Goal: Task Accomplishment & Management: Use online tool/utility

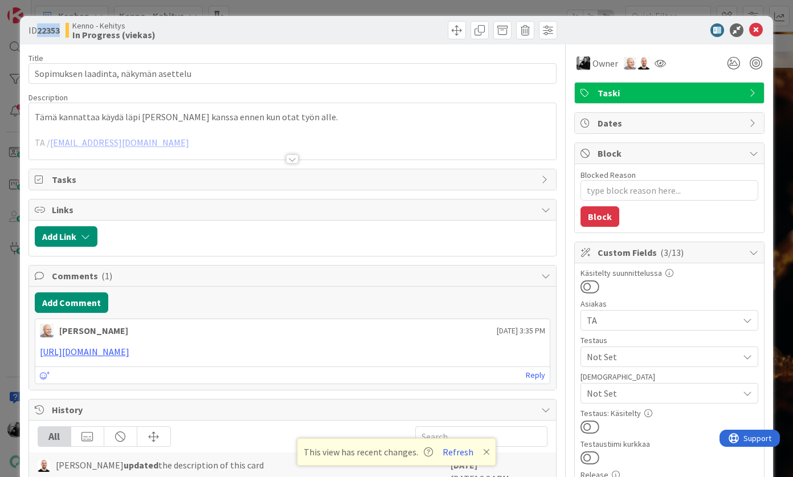
drag, startPoint x: 39, startPoint y: 28, endPoint x: 59, endPoint y: 28, distance: 20.5
click at [60, 28] on b "22353" at bounding box center [48, 30] width 23 height 11
copy b "22353"
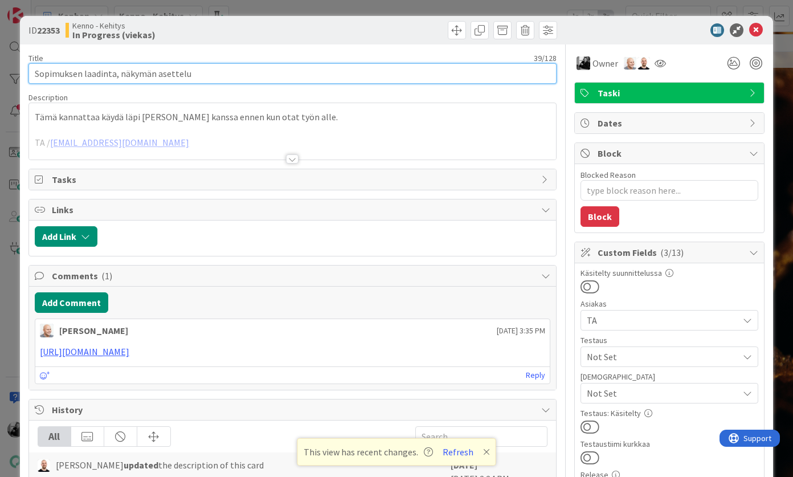
drag, startPoint x: 202, startPoint y: 75, endPoint x: -6, endPoint y: 72, distance: 208.6
click at [0, 72] on html "[PERSON_NAME] 1x 2x 3x 3 Kenno on paras 342 Tekninen feature suunnittelu ja tot…" at bounding box center [396, 238] width 793 height 477
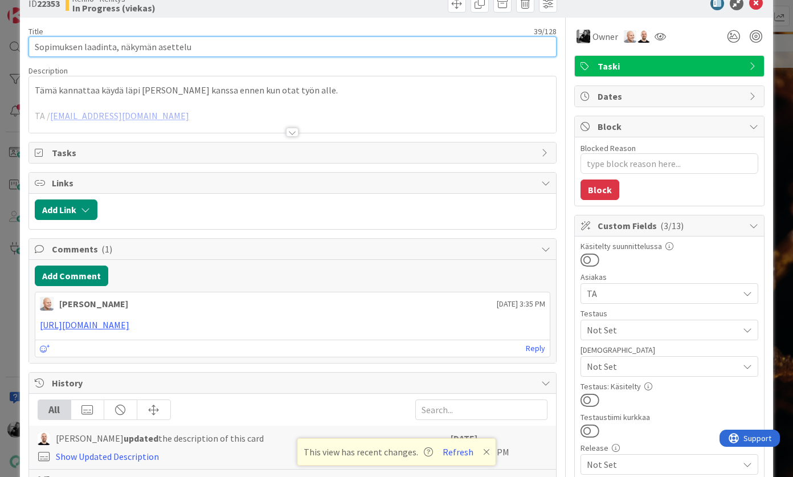
scroll to position [31, 0]
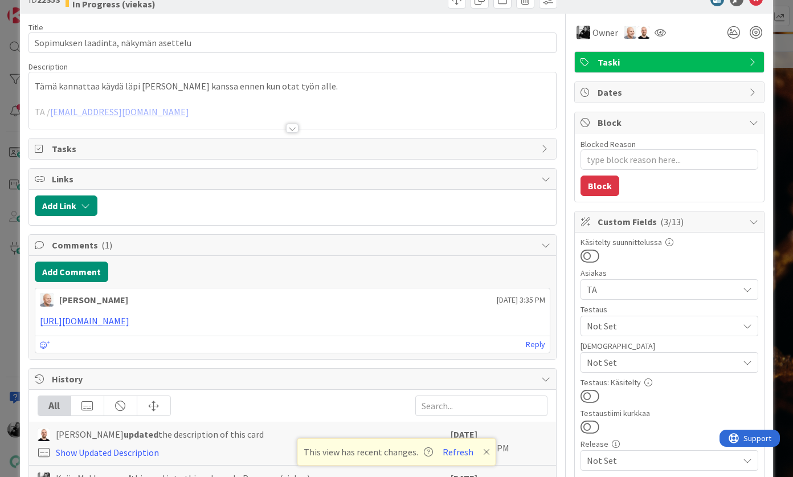
click at [291, 130] on div at bounding box center [292, 128] width 13 height 9
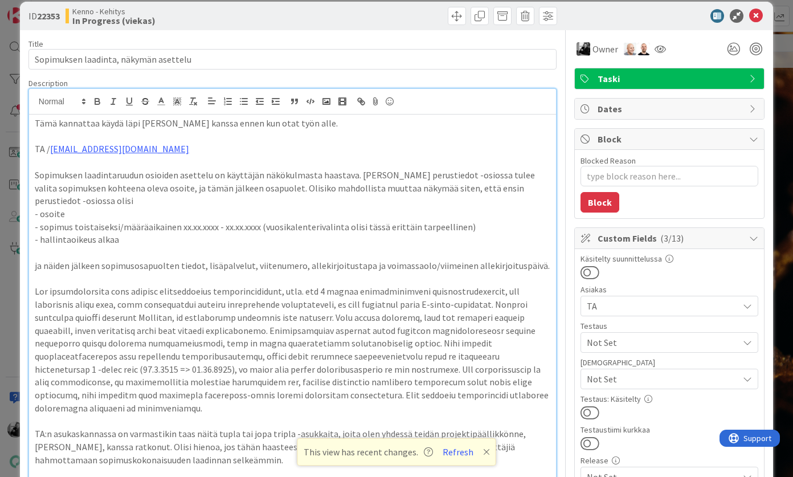
scroll to position [19, 0]
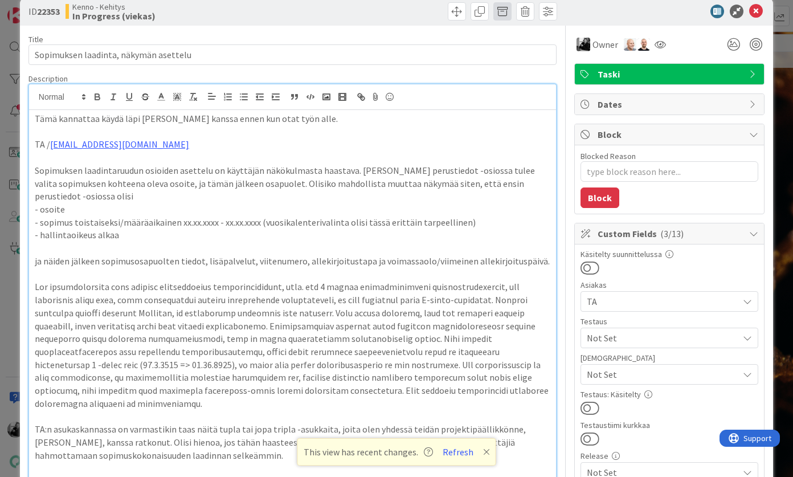
type textarea "x"
